Goal: Task Accomplishment & Management: Complete application form

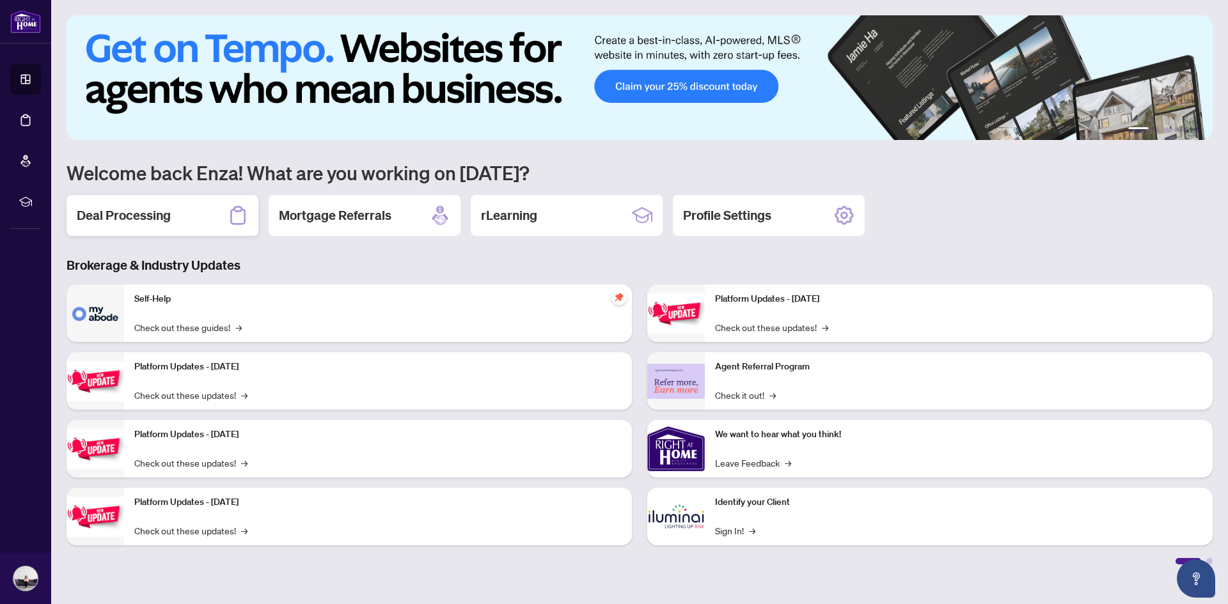
click at [150, 219] on h2 "Deal Processing" at bounding box center [124, 216] width 94 height 18
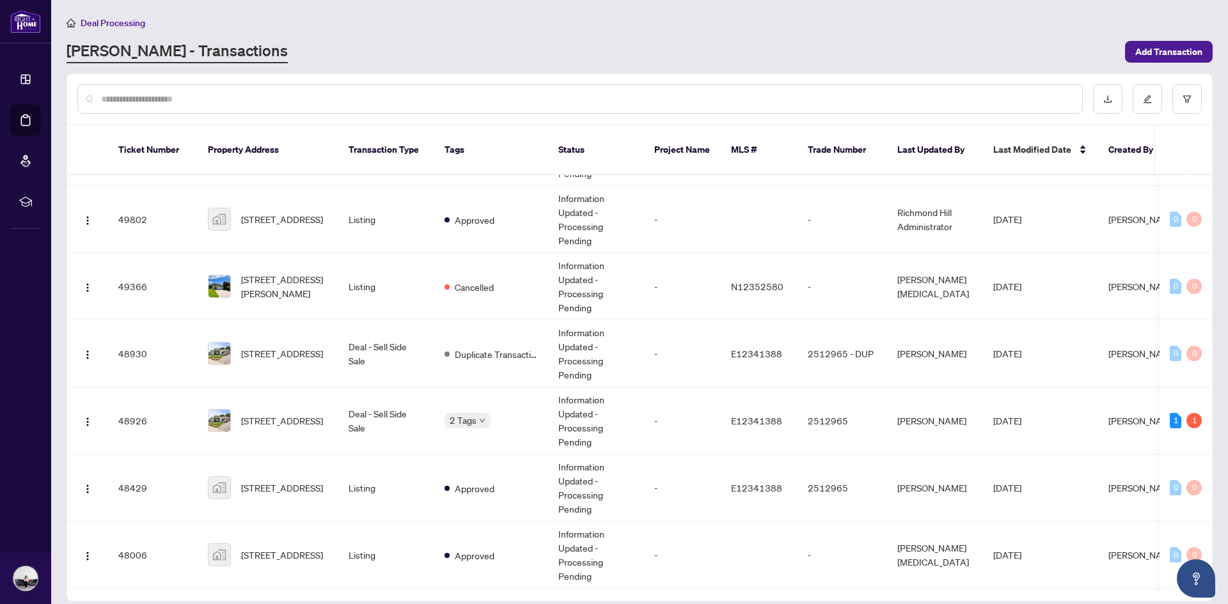
scroll to position [503, 0]
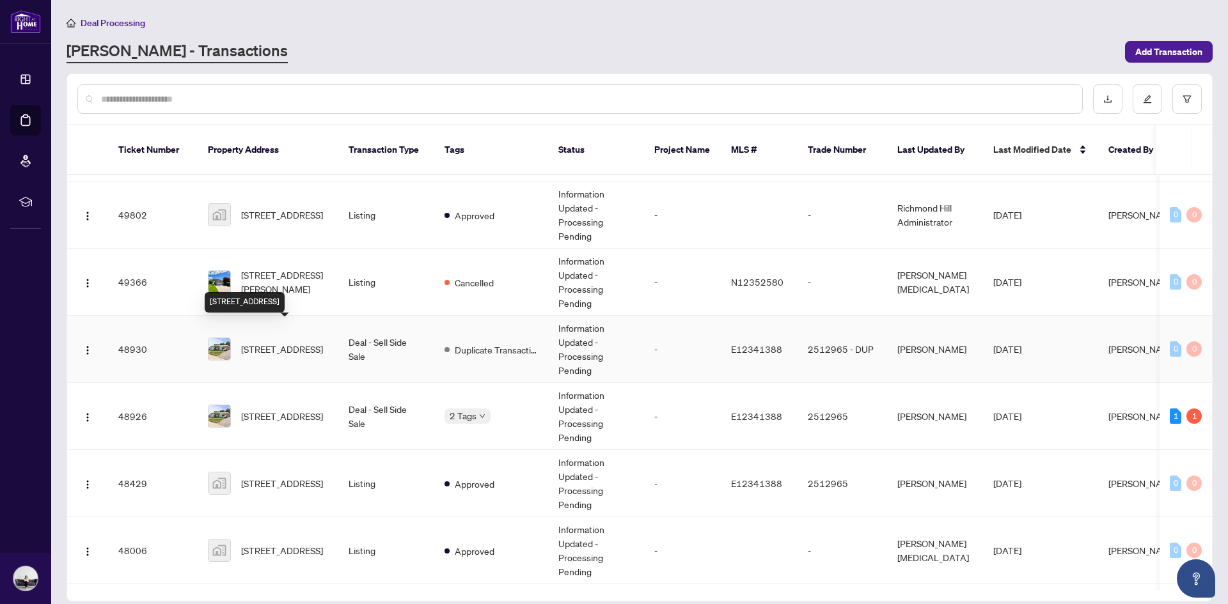
click at [262, 342] on span "[STREET_ADDRESS]" at bounding box center [282, 349] width 82 height 14
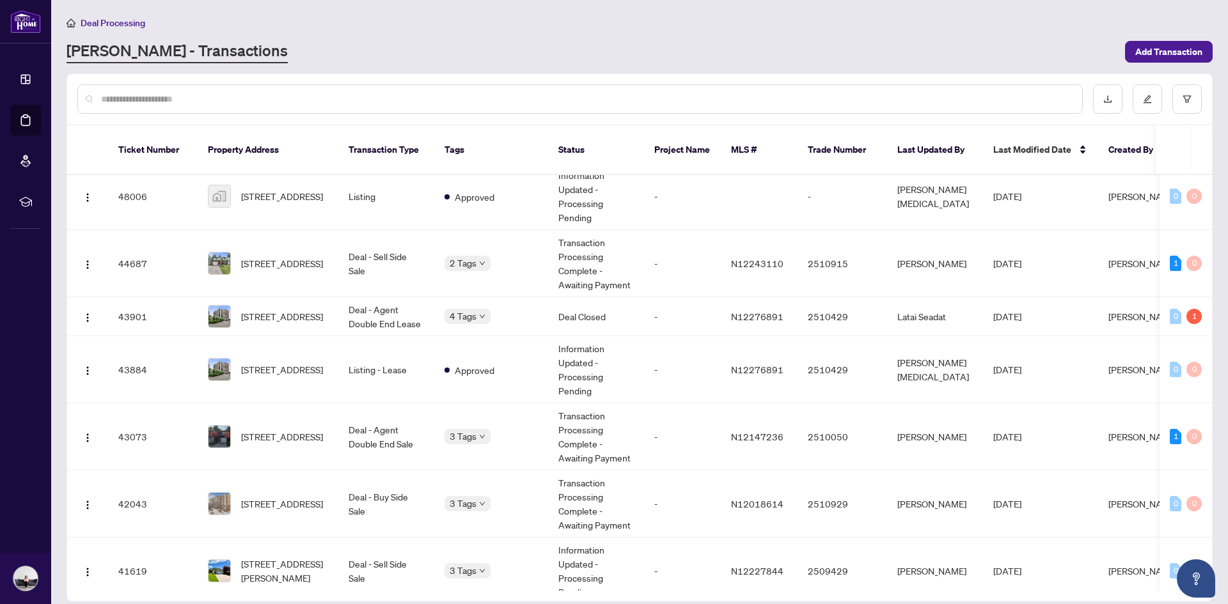
scroll to position [875, 0]
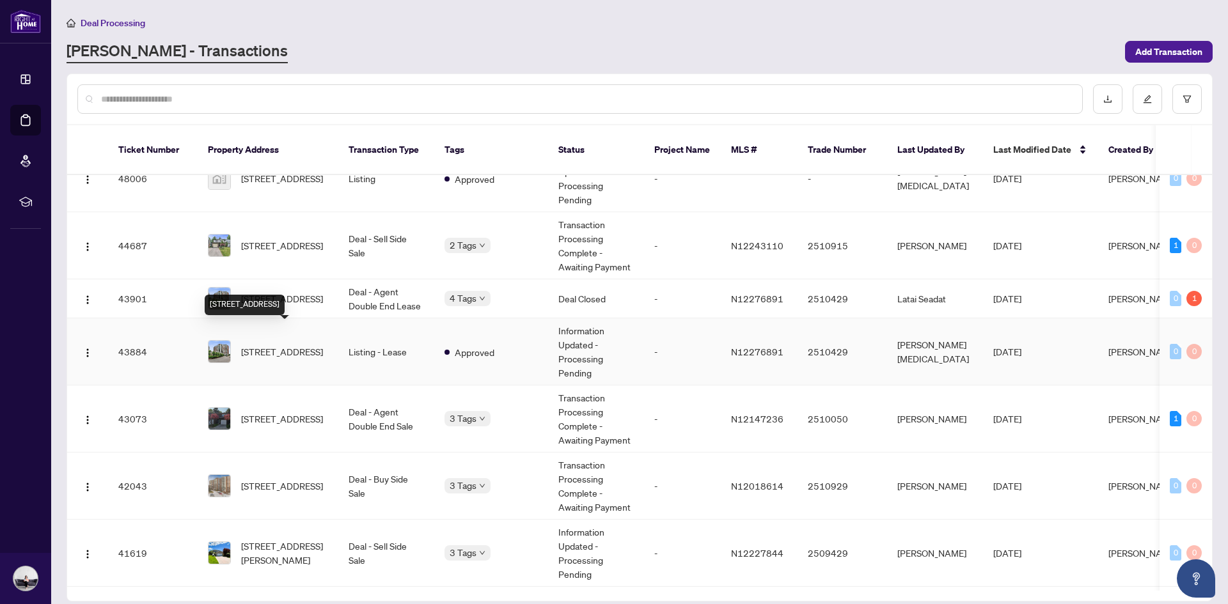
click at [304, 345] on span "[STREET_ADDRESS]" at bounding box center [282, 352] width 82 height 14
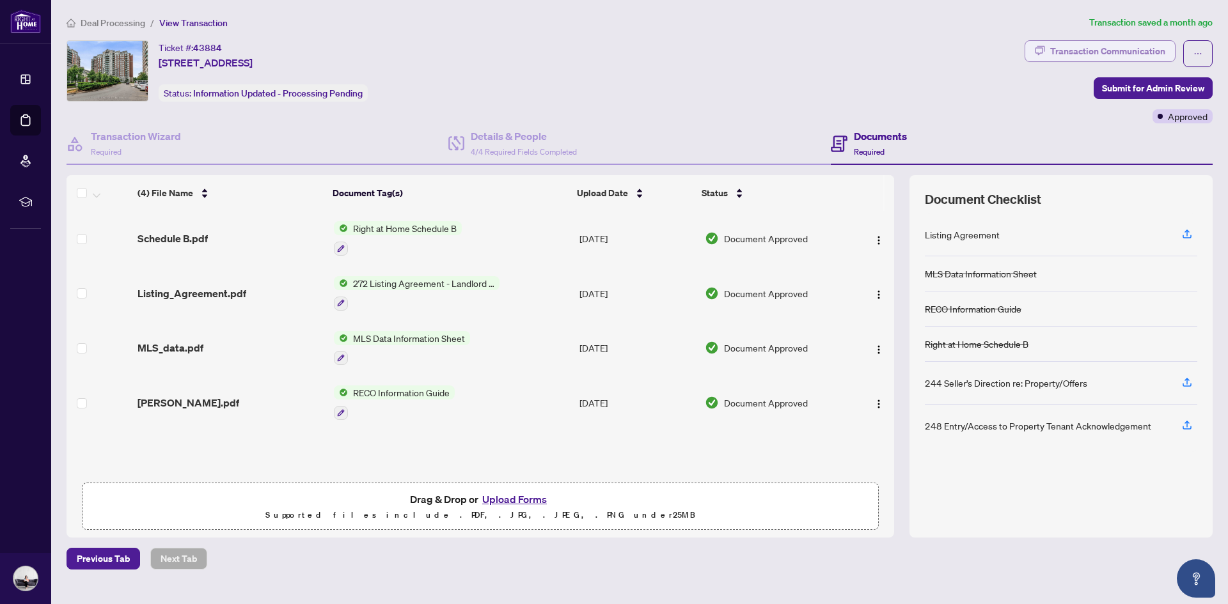
click at [1096, 51] on div "Transaction Communication" at bounding box center [1107, 51] width 115 height 20
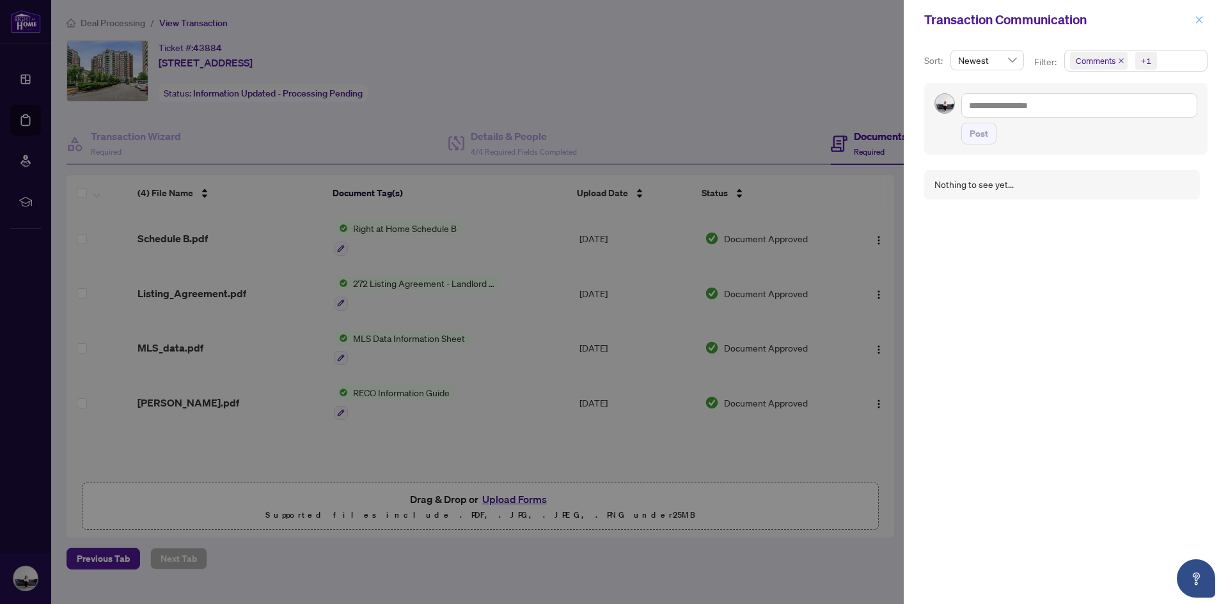
click at [1199, 20] on icon "close" at bounding box center [1199, 19] width 7 height 7
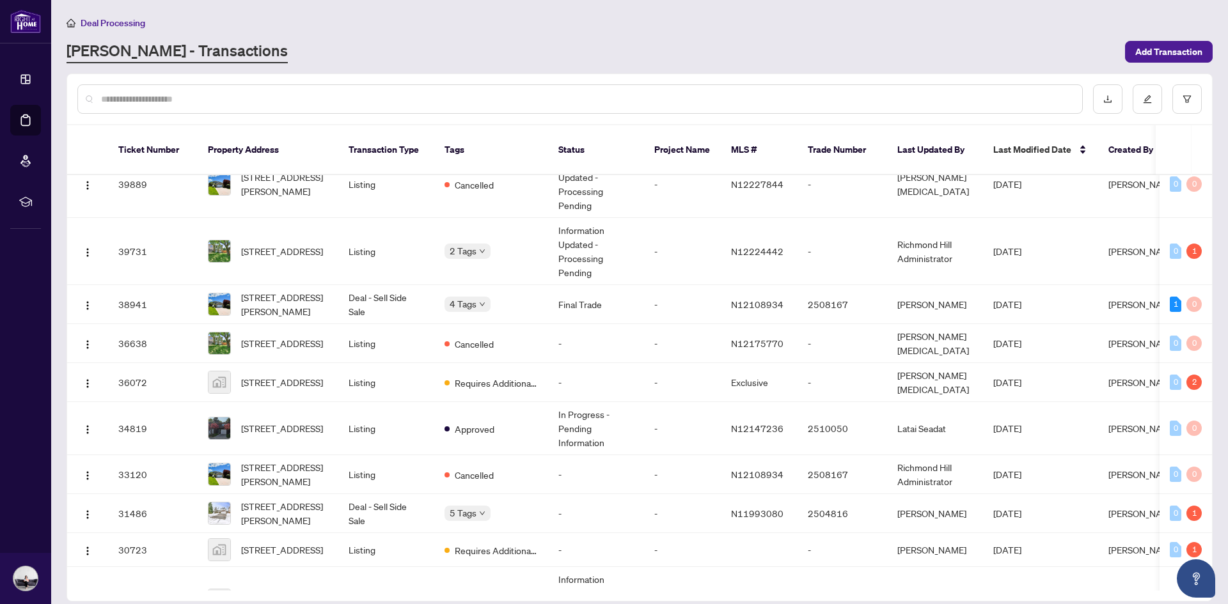
scroll to position [1458, 0]
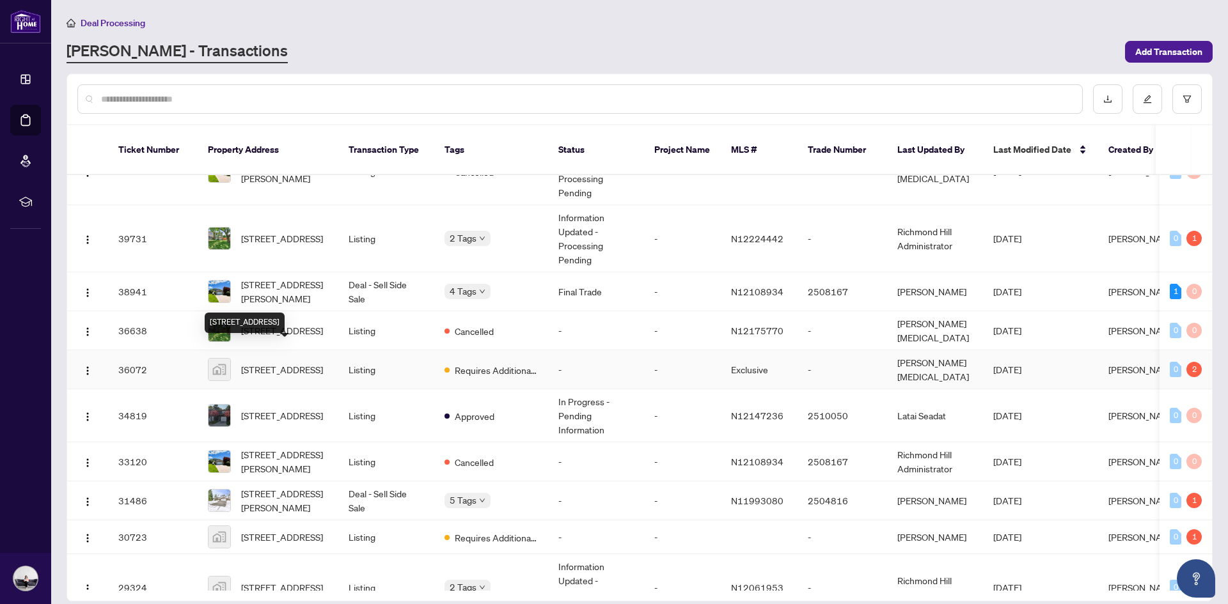
click at [290, 363] on span "[STREET_ADDRESS]" at bounding box center [282, 370] width 82 height 14
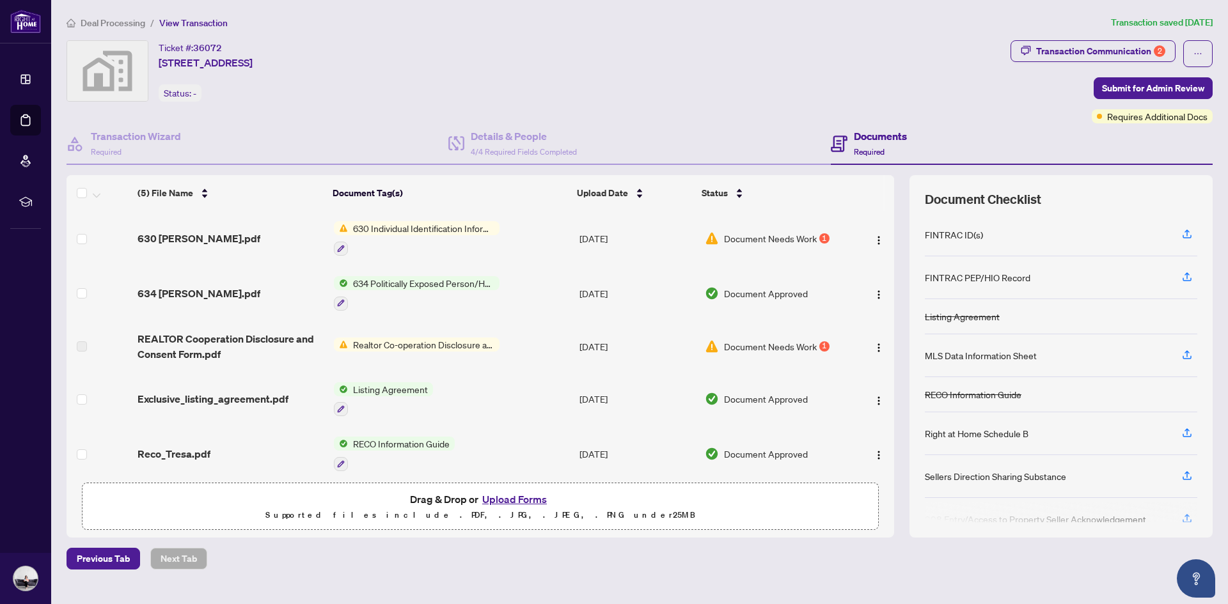
click at [476, 344] on span "Realtor Co-operation Disclosure and Consent" at bounding box center [424, 345] width 152 height 14
click at [371, 380] on span "Realtor Co-operation Disclosure and Consent" at bounding box center [422, 387] width 190 height 14
click at [439, 386] on span "Realtor Co-operation Disclosure and Consent" at bounding box center [422, 387] width 190 height 14
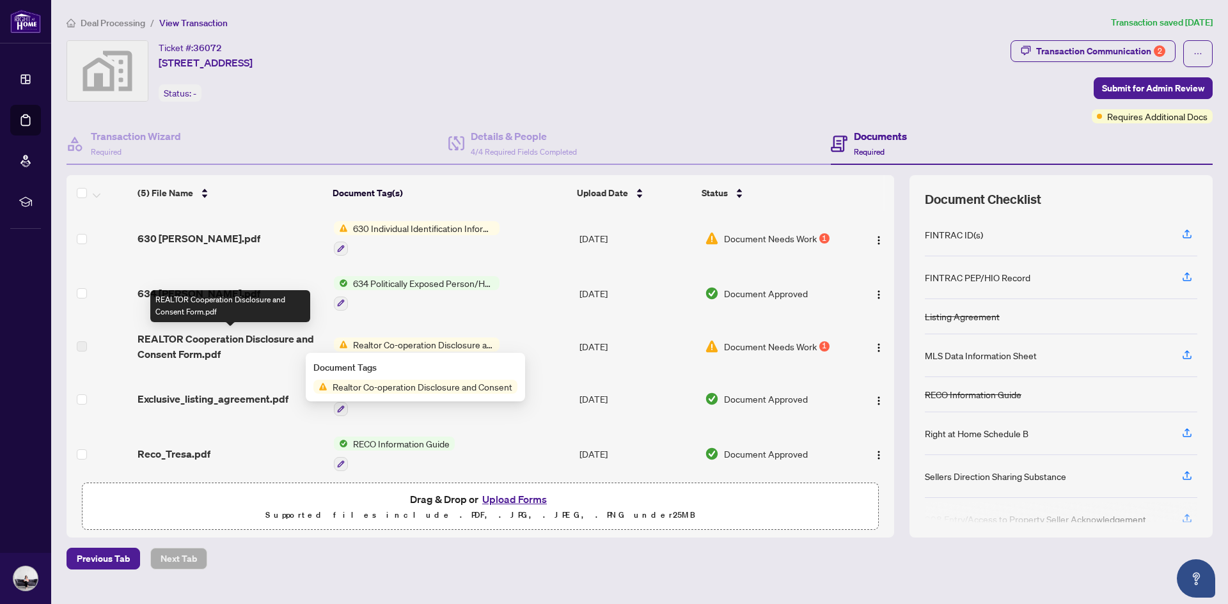
click at [244, 346] on span "REALTOR Cooperation Disclosure and Consent Form.pdf" at bounding box center [231, 346] width 186 height 31
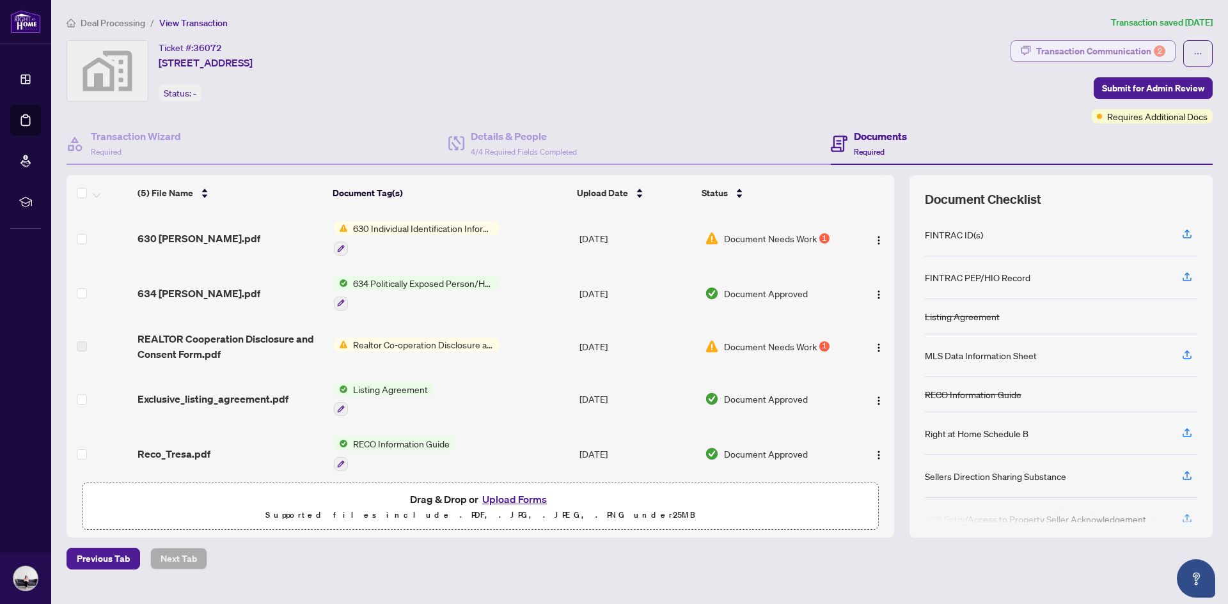
click at [1092, 52] on div "Transaction Communication 2" at bounding box center [1100, 51] width 129 height 20
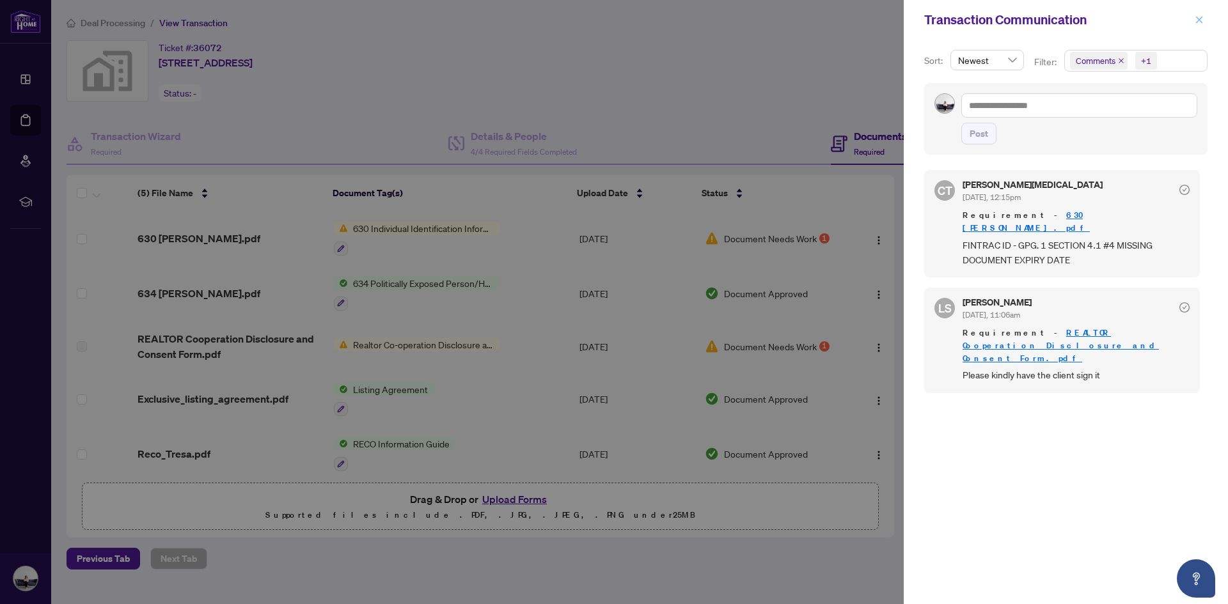
click at [1199, 23] on icon "close" at bounding box center [1199, 19] width 9 height 9
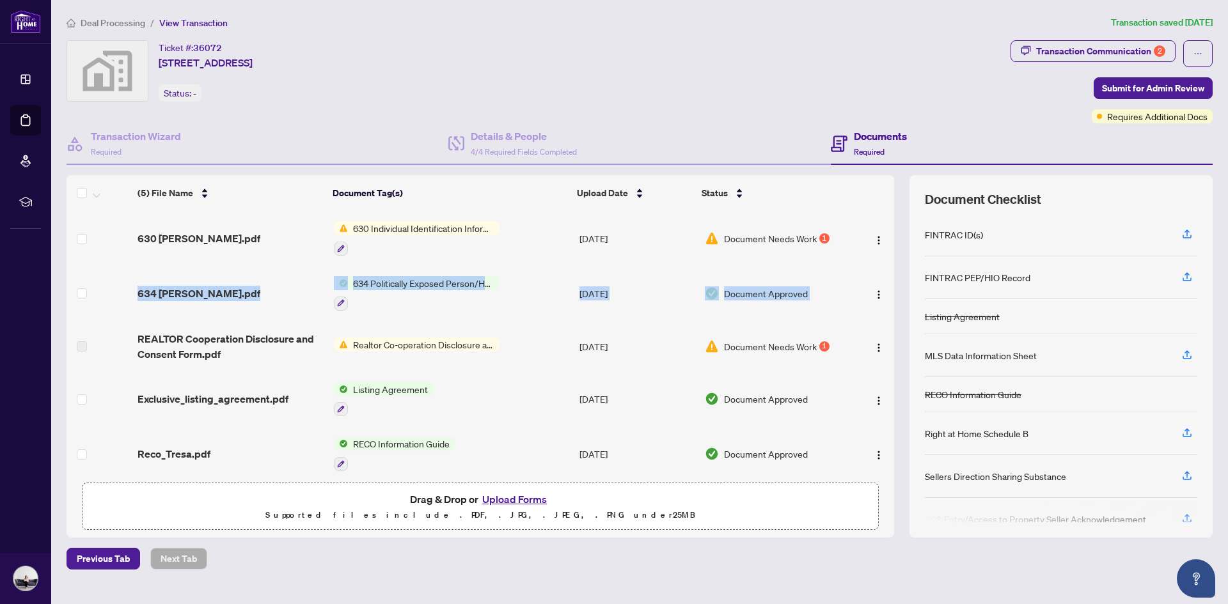
drag, startPoint x: 888, startPoint y: 239, endPoint x: 884, endPoint y: 275, distance: 36.7
click at [884, 275] on tbody "(5) File Name Document Tag(s) Upload Date Status 630 [PERSON_NAME].pdf 630 Indi…" at bounding box center [481, 346] width 828 height 271
click at [784, 114] on div "Ticket #: 36072 [STREET_ADDRESS] Status: -" at bounding box center [536, 81] width 944 height 83
drag, startPoint x: 890, startPoint y: 226, endPoint x: 890, endPoint y: 260, distance: 33.9
click at [890, 260] on td at bounding box center [872, 238] width 43 height 55
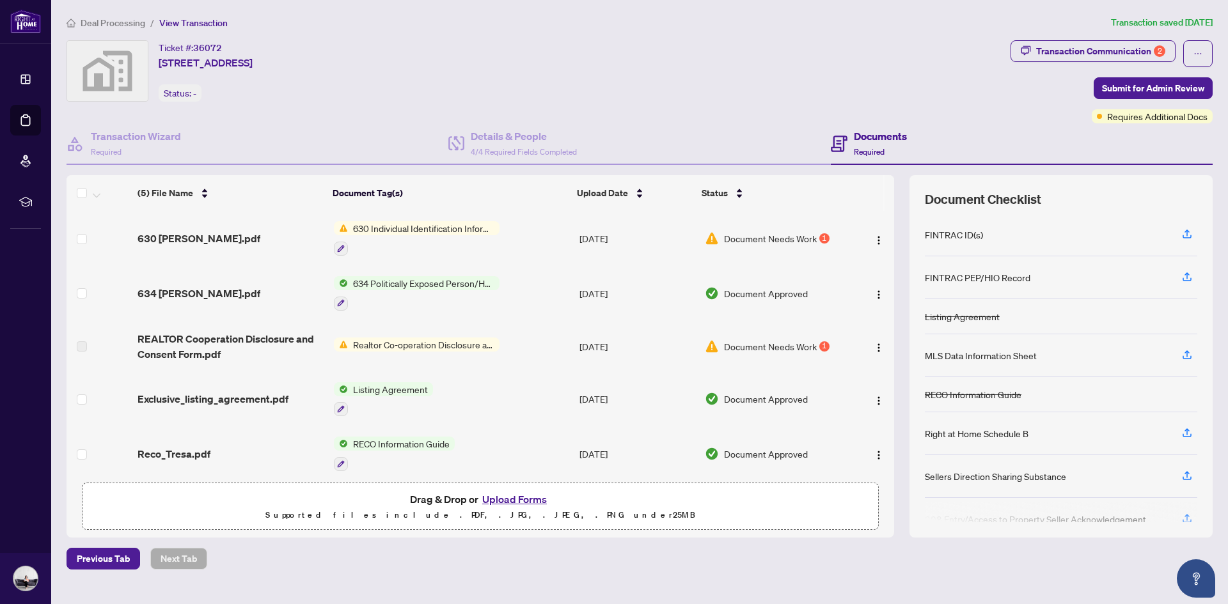
click at [439, 230] on span "630 Individual Identification Information Record" at bounding box center [424, 228] width 152 height 14
click at [430, 300] on span "630 Individual Identification Information Record" at bounding box center [422, 299] width 191 height 28
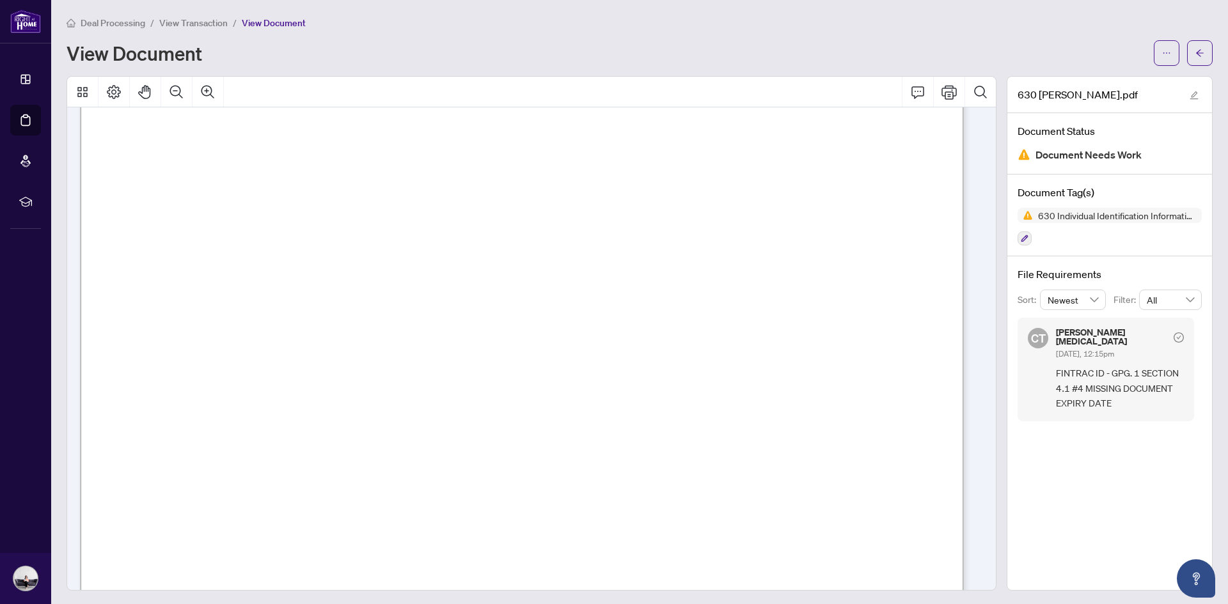
scroll to position [300, 0]
click at [934, 91] on button "Print" at bounding box center [949, 92] width 31 height 31
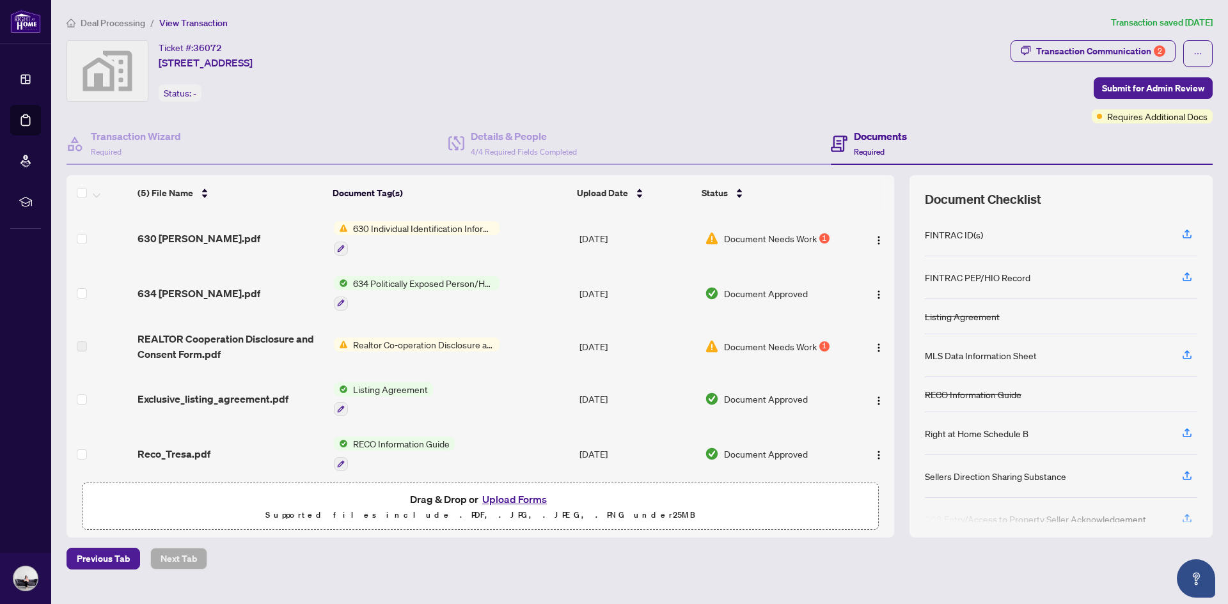
click at [384, 345] on span "Realtor Co-operation Disclosure and Consent" at bounding box center [424, 345] width 152 height 14
click at [448, 341] on span "Realtor Co-operation Disclosure and Consent" at bounding box center [424, 345] width 152 height 14
click at [430, 343] on span "Realtor Co-operation Disclosure and Consent" at bounding box center [424, 345] width 152 height 14
click at [414, 387] on span "Realtor Co-operation Disclosure and Consent" at bounding box center [422, 387] width 190 height 14
click at [773, 347] on span "Document Needs Work" at bounding box center [770, 347] width 93 height 14
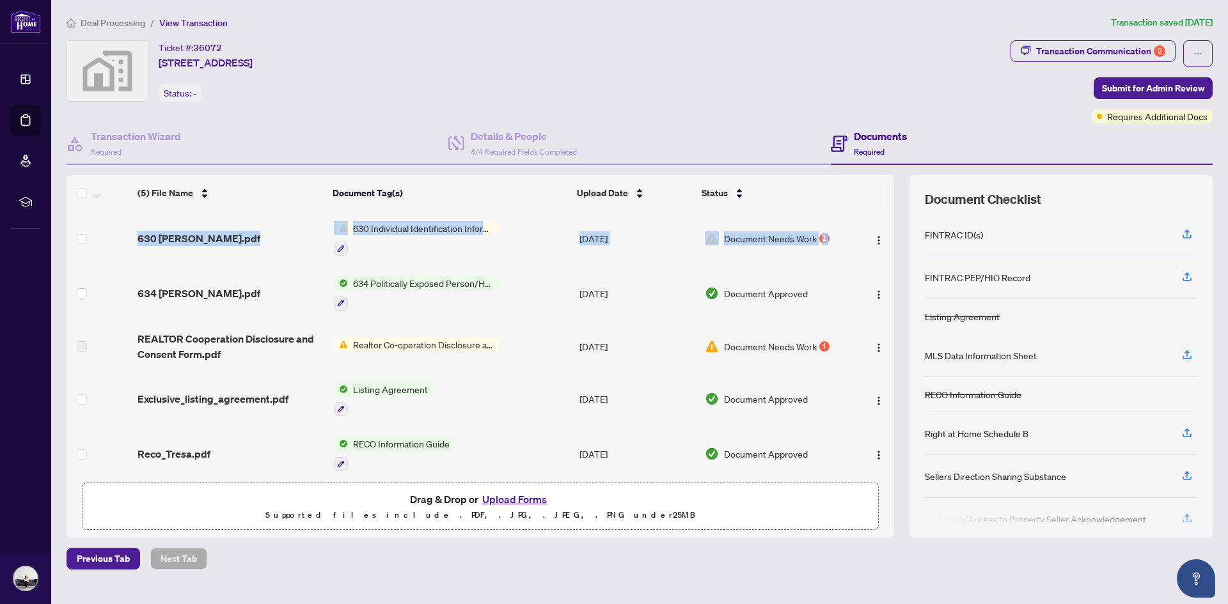
drag, startPoint x: 890, startPoint y: 227, endPoint x: 896, endPoint y: 204, distance: 23.9
click at [887, 202] on div "(5) File Name Document Tag(s) Upload Date Status (5) File Name Document Tag(s) …" at bounding box center [481, 325] width 828 height 301
click at [400, 251] on div at bounding box center [417, 247] width 166 height 15
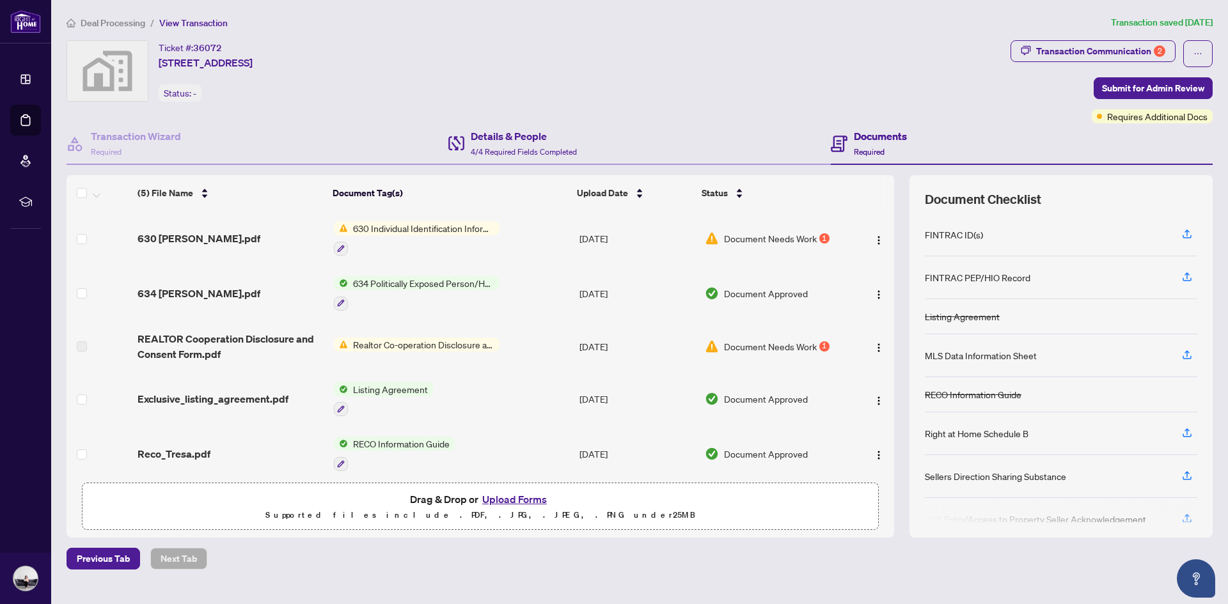
click at [776, 127] on div "Details & People 4/4 Required Fields Completed" at bounding box center [639, 144] width 382 height 42
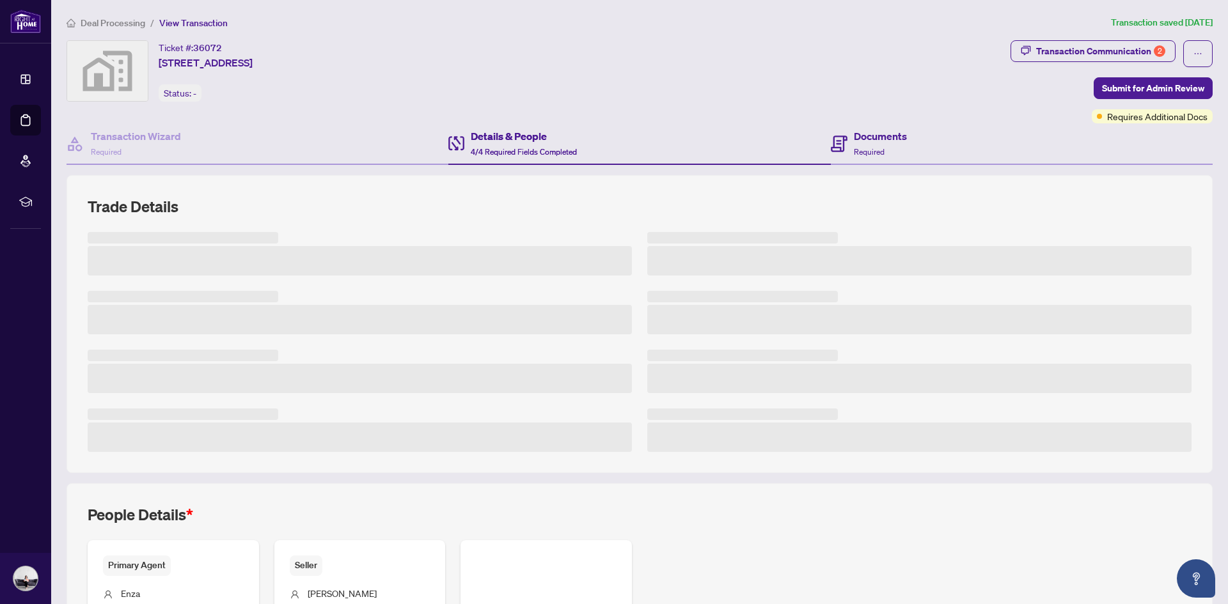
click at [904, 147] on div "Documents Required" at bounding box center [1022, 144] width 382 height 42
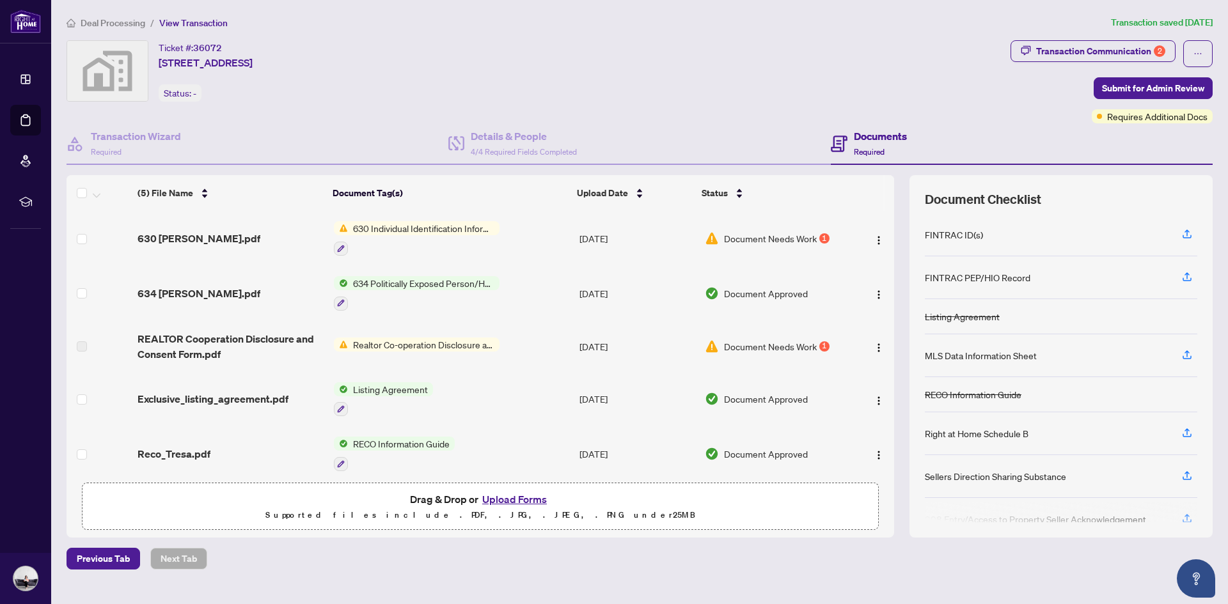
click at [496, 498] on button "Upload Forms" at bounding box center [514, 499] width 72 height 17
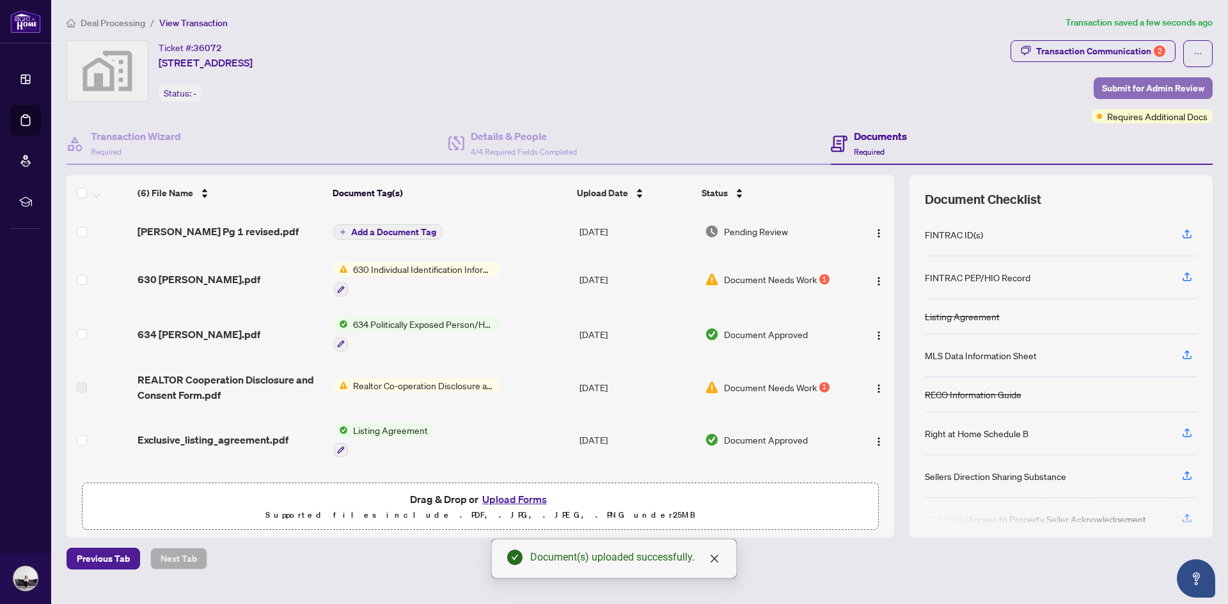
click at [1164, 90] on span "Submit for Admin Review" at bounding box center [1153, 88] width 102 height 20
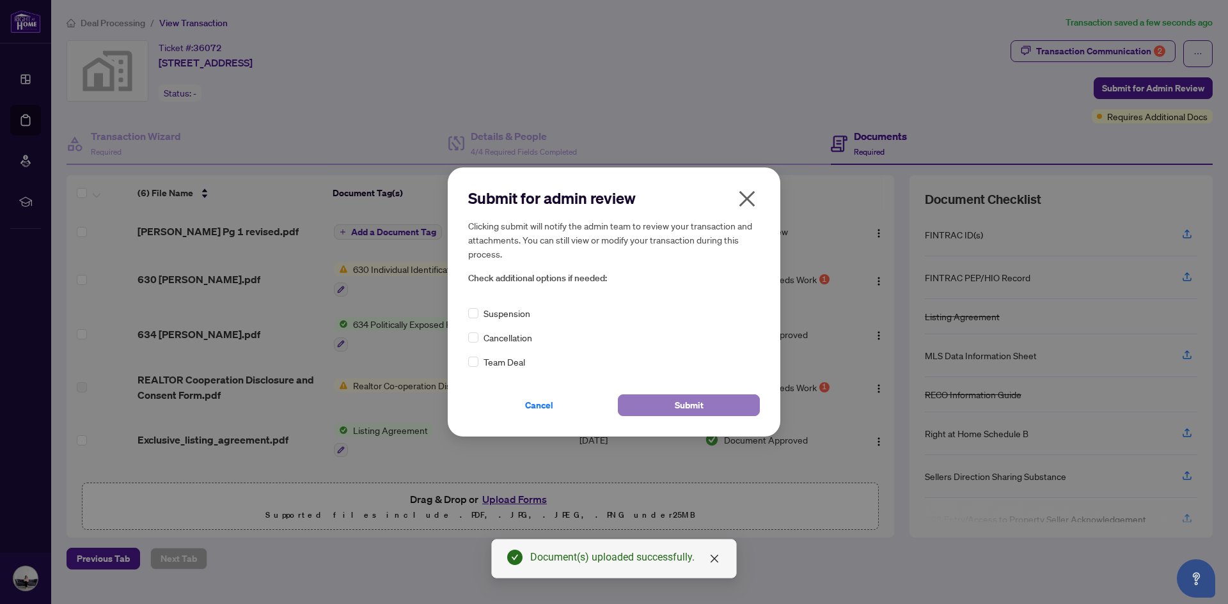
click at [668, 406] on button "Submit" at bounding box center [689, 406] width 142 height 22
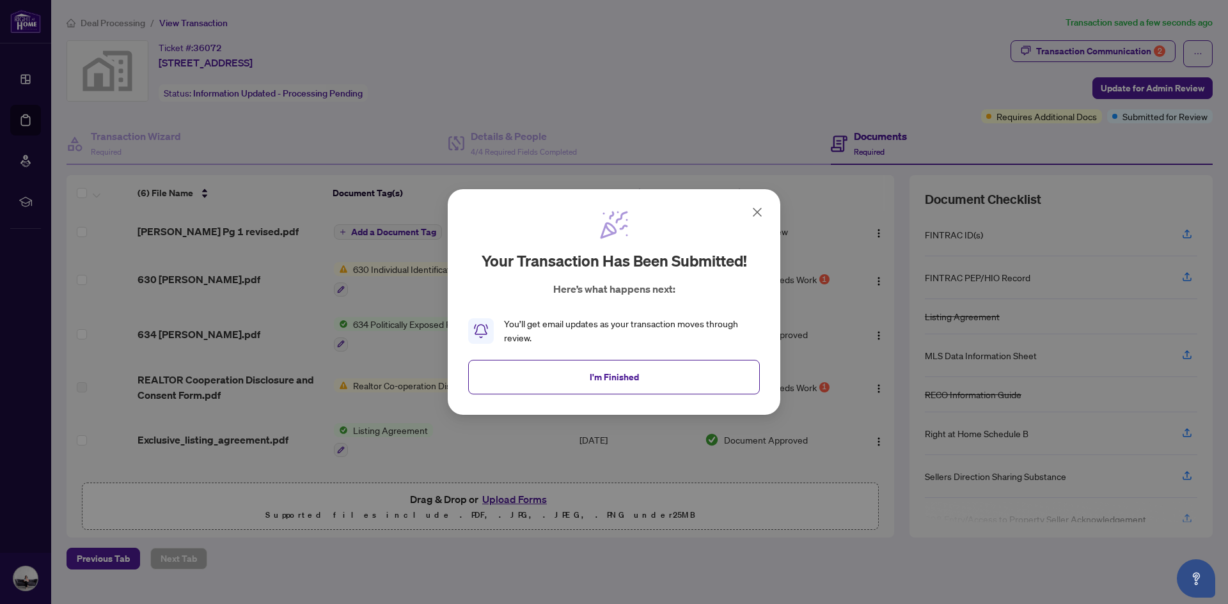
click at [757, 205] on icon at bounding box center [757, 212] width 15 height 15
